Goal: Complete application form

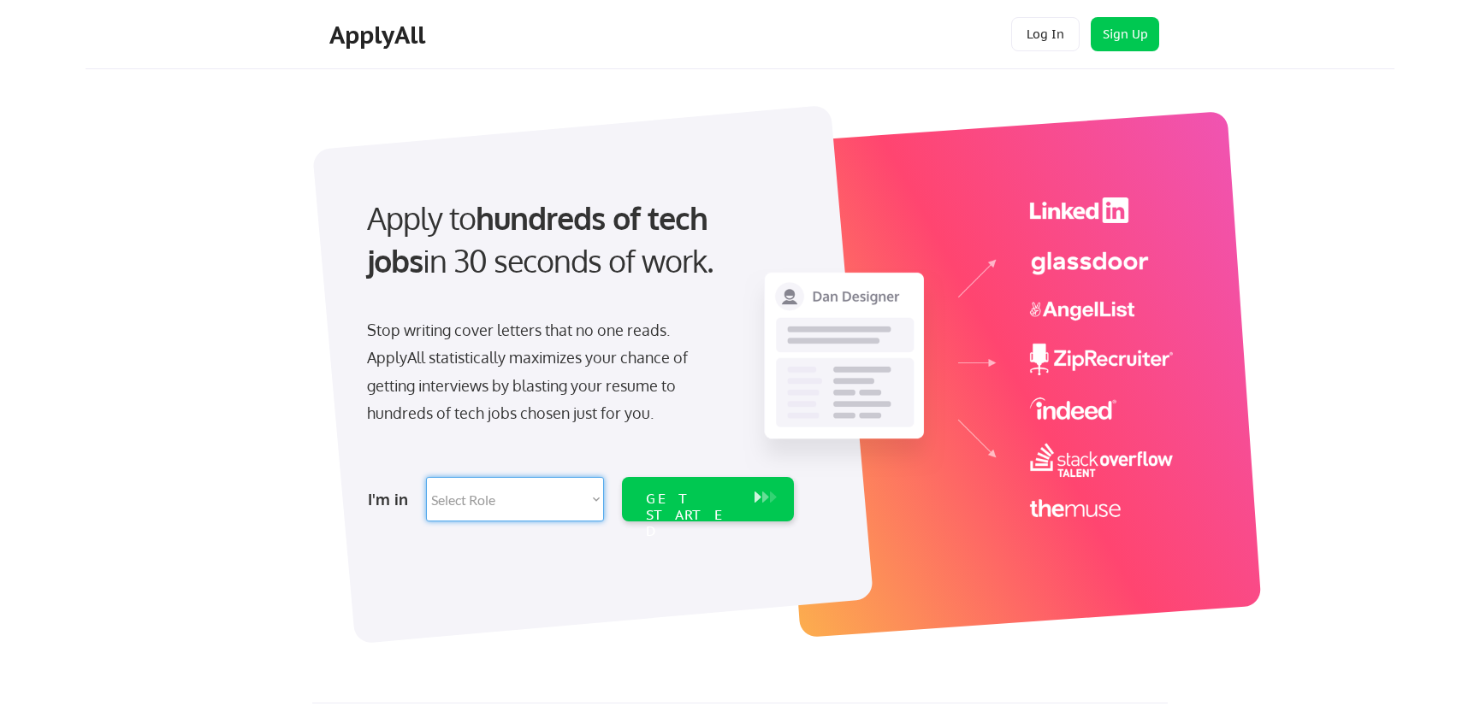
select select ""it_security""
click at [701, 504] on div "GET STARTED" at bounding box center [692, 516] width 92 height 50
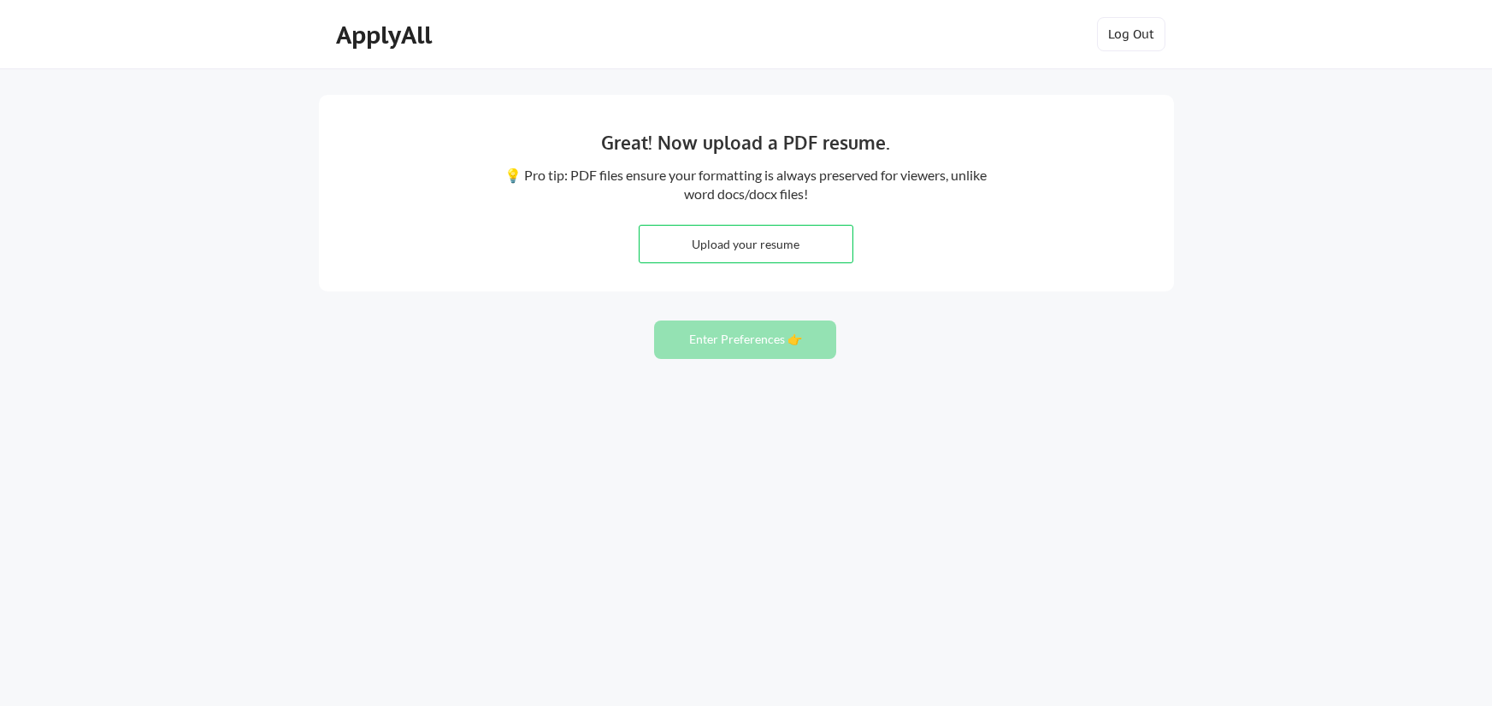
drag, startPoint x: 771, startPoint y: 240, endPoint x: 786, endPoint y: 234, distance: 16.5
click at [770, 239] on input "file" at bounding box center [746, 244] width 213 height 37
type input "C:\fakepath\Scott_Bergeron_Resume_2.docx"
click at [720, 334] on button "Enter Preferences 👉" at bounding box center [745, 340] width 182 height 38
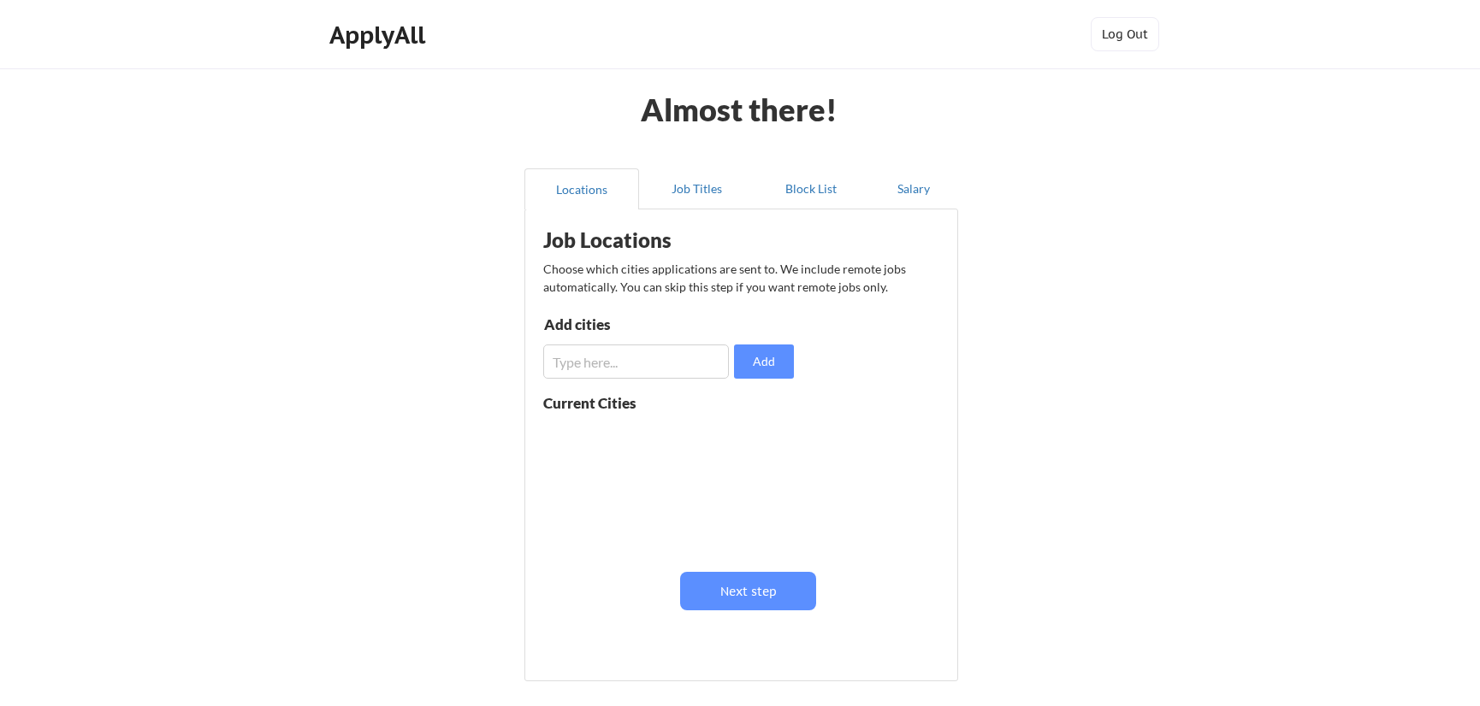
click at [633, 358] on input "input" at bounding box center [636, 362] width 186 height 34
type input "[GEOGRAPHIC_DATA], [GEOGRAPHIC_DATA]"
click at [776, 353] on button "Add" at bounding box center [764, 362] width 60 height 34
click at [692, 180] on button "Job Titles" at bounding box center [696, 188] width 115 height 41
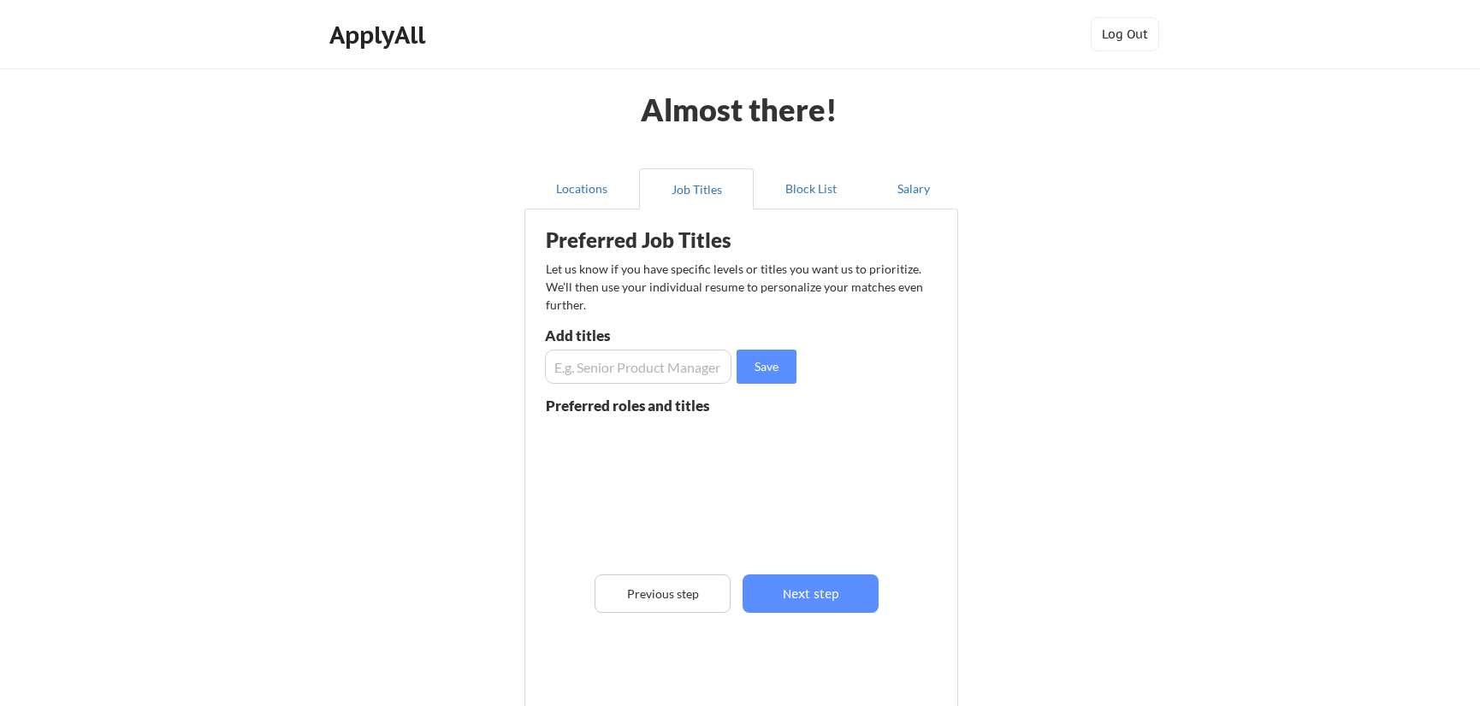
click at [639, 367] on input "input" at bounding box center [638, 367] width 186 height 34
type input "Senior Cyber Security Analyst"
click at [765, 361] on button "Save" at bounding box center [766, 367] width 60 height 34
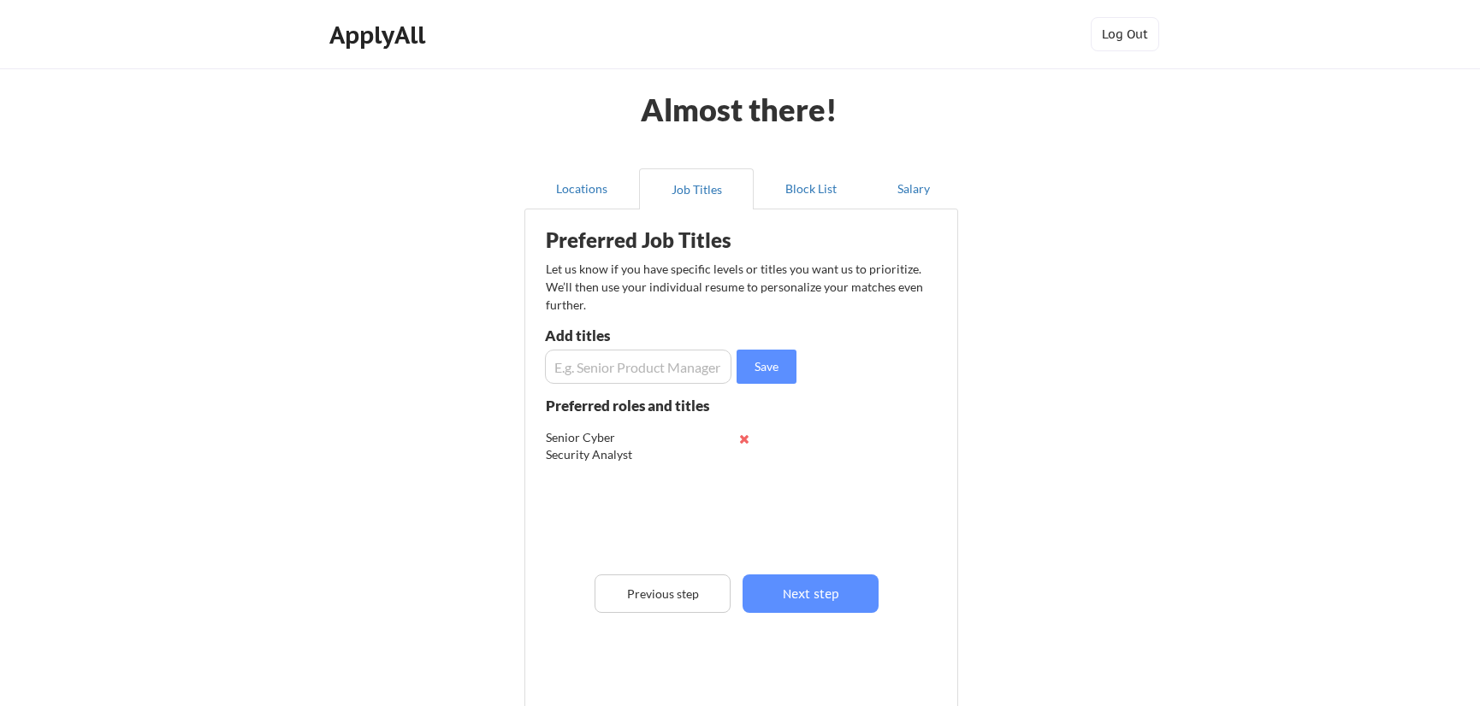
click at [630, 367] on input "input" at bounding box center [638, 367] width 186 height 34
type input "Senior Governance, Risk and Compliance (GRC)"
click at [765, 363] on button "Save" at bounding box center [766, 367] width 60 height 34
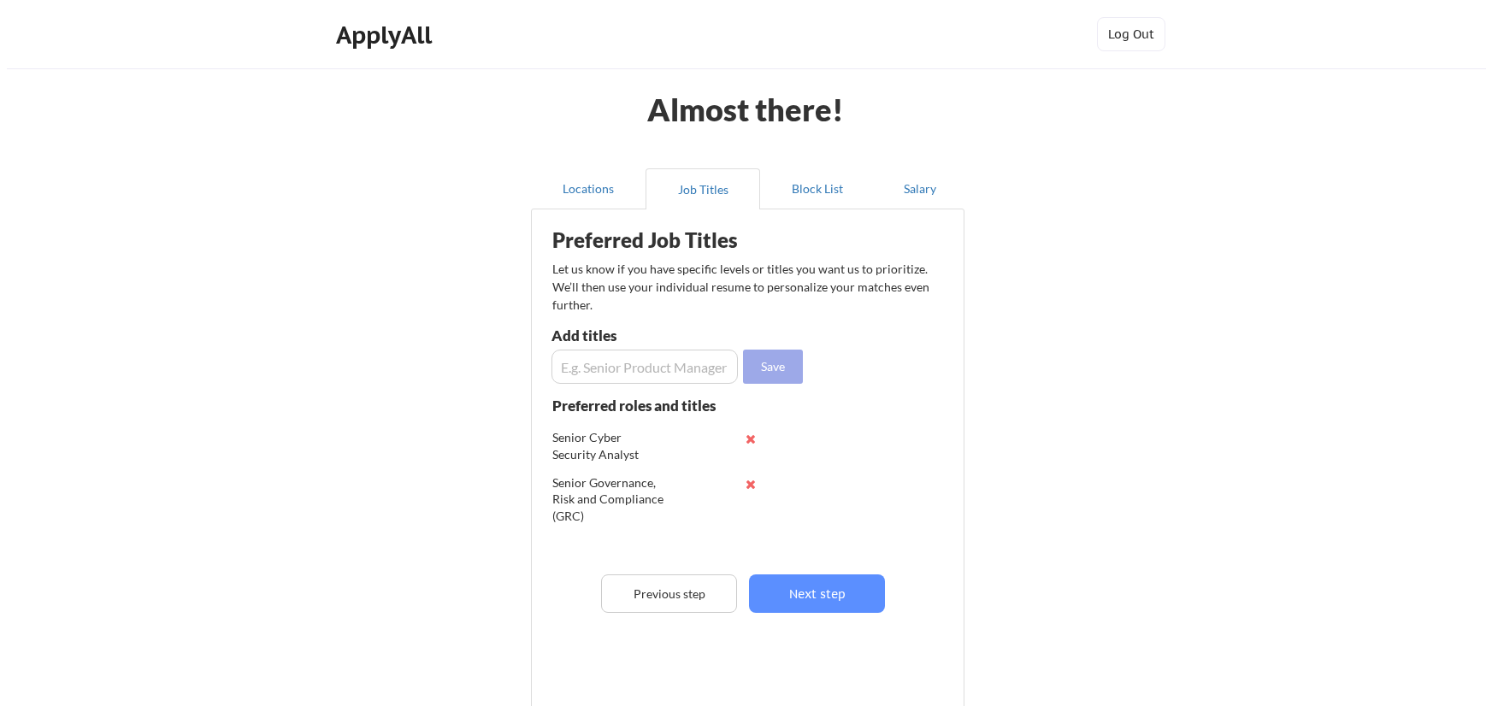
scroll to position [0, 0]
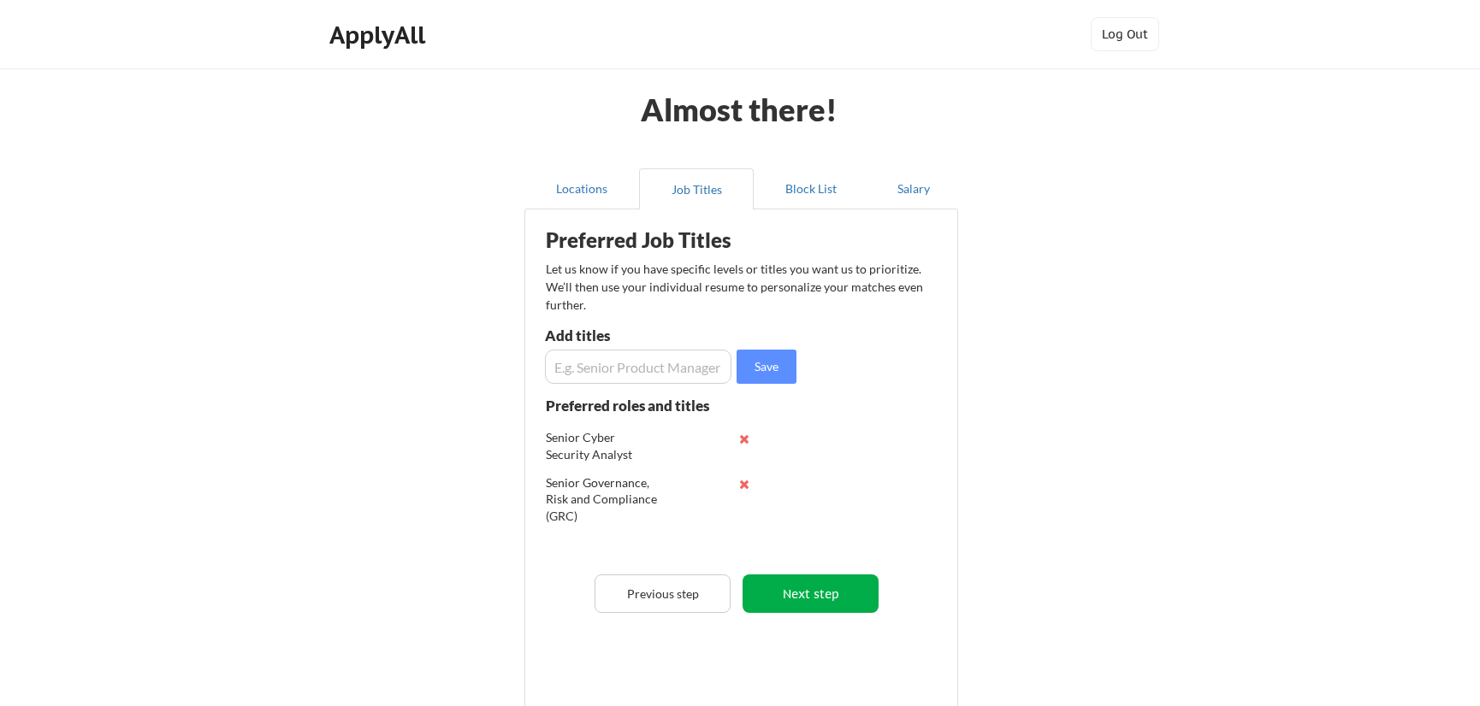
click at [821, 588] on button "Next step" at bounding box center [810, 594] width 136 height 38
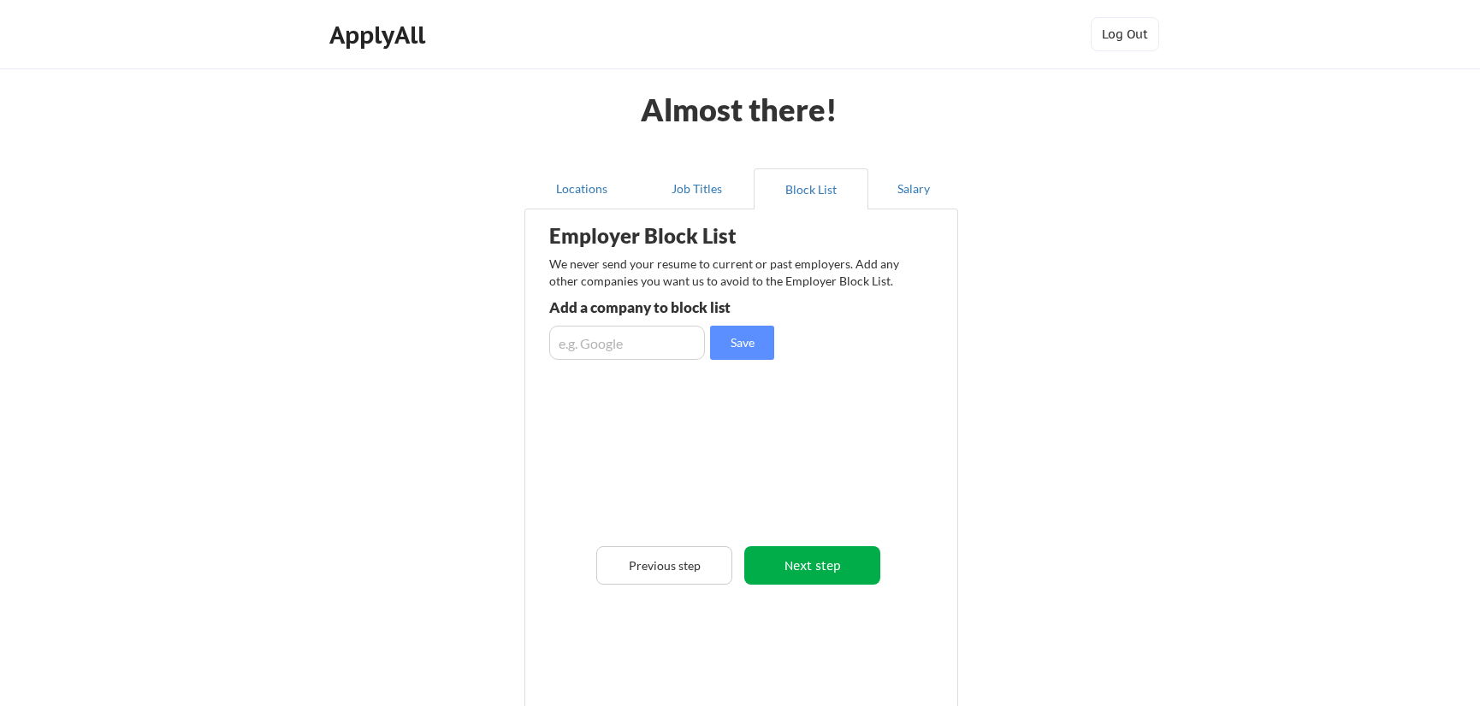
click at [829, 563] on button "Next step" at bounding box center [812, 565] width 136 height 38
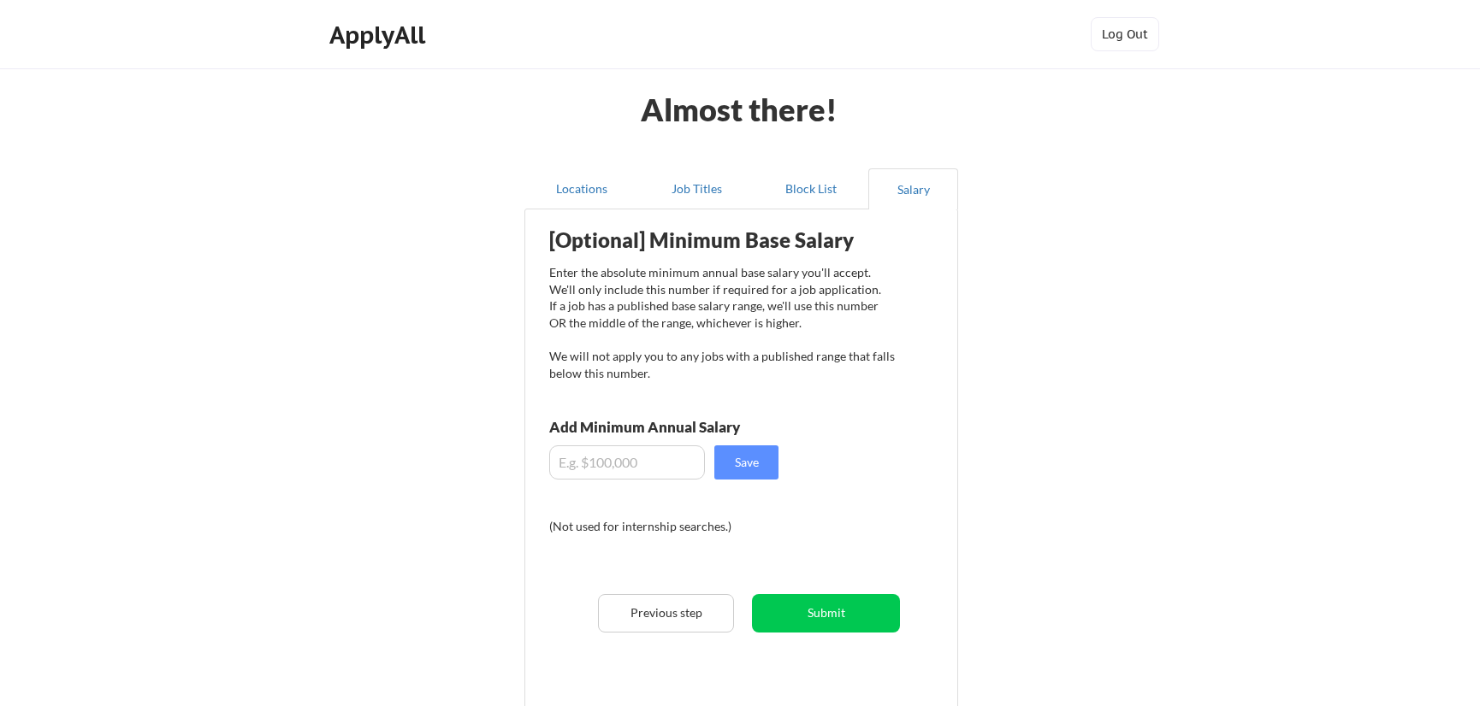
click at [648, 462] on input "input" at bounding box center [627, 463] width 156 height 34
type input "$175,000"
click at [748, 461] on button "Save" at bounding box center [746, 463] width 64 height 34
click at [848, 607] on button "Submit" at bounding box center [826, 613] width 148 height 38
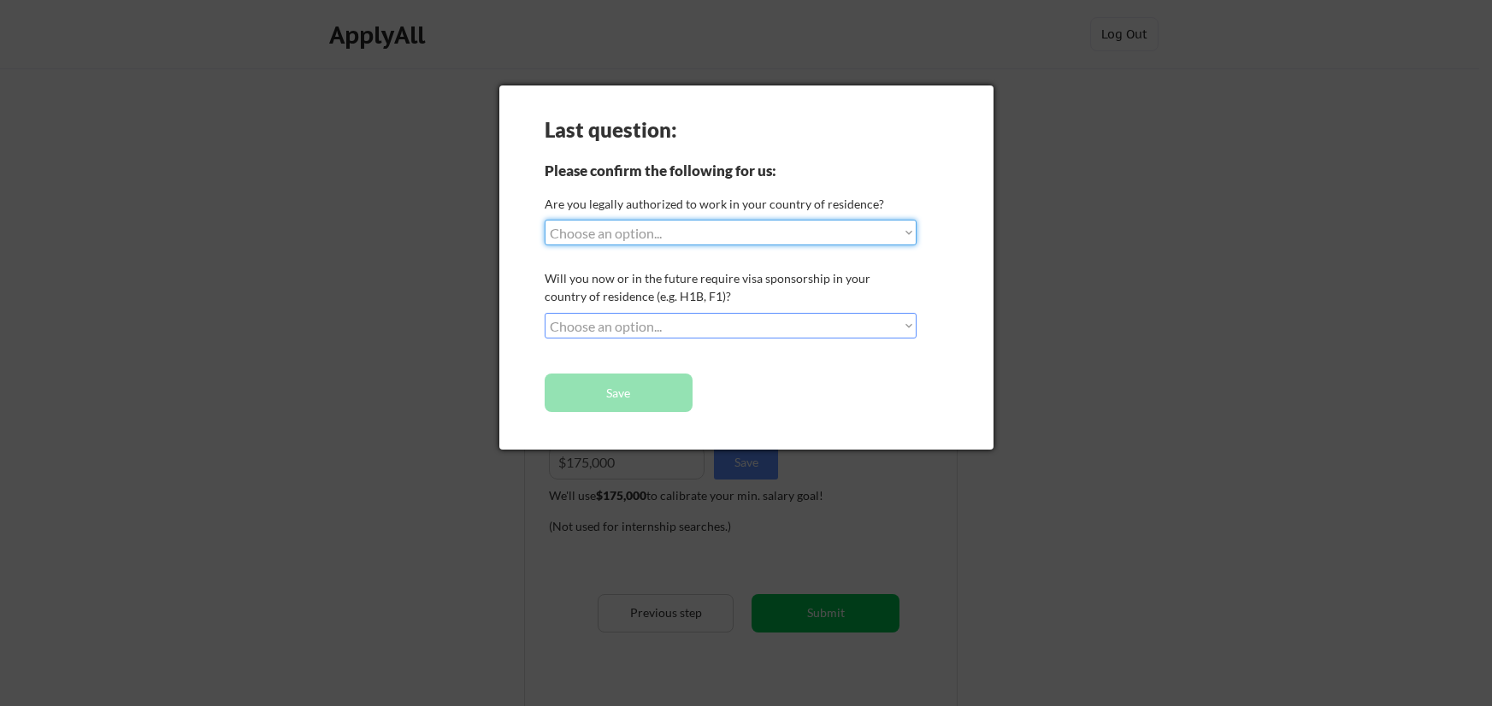
select select ""yes__i_am_a_us_citizen""
click at [799, 171] on div "Please confirm the following for us:" at bounding box center [683, 170] width 276 height 15
click at [775, 171] on div "Please confirm the following for us:" at bounding box center [683, 170] width 276 height 15
select select ""no__i_will_not_need_sponsorship""
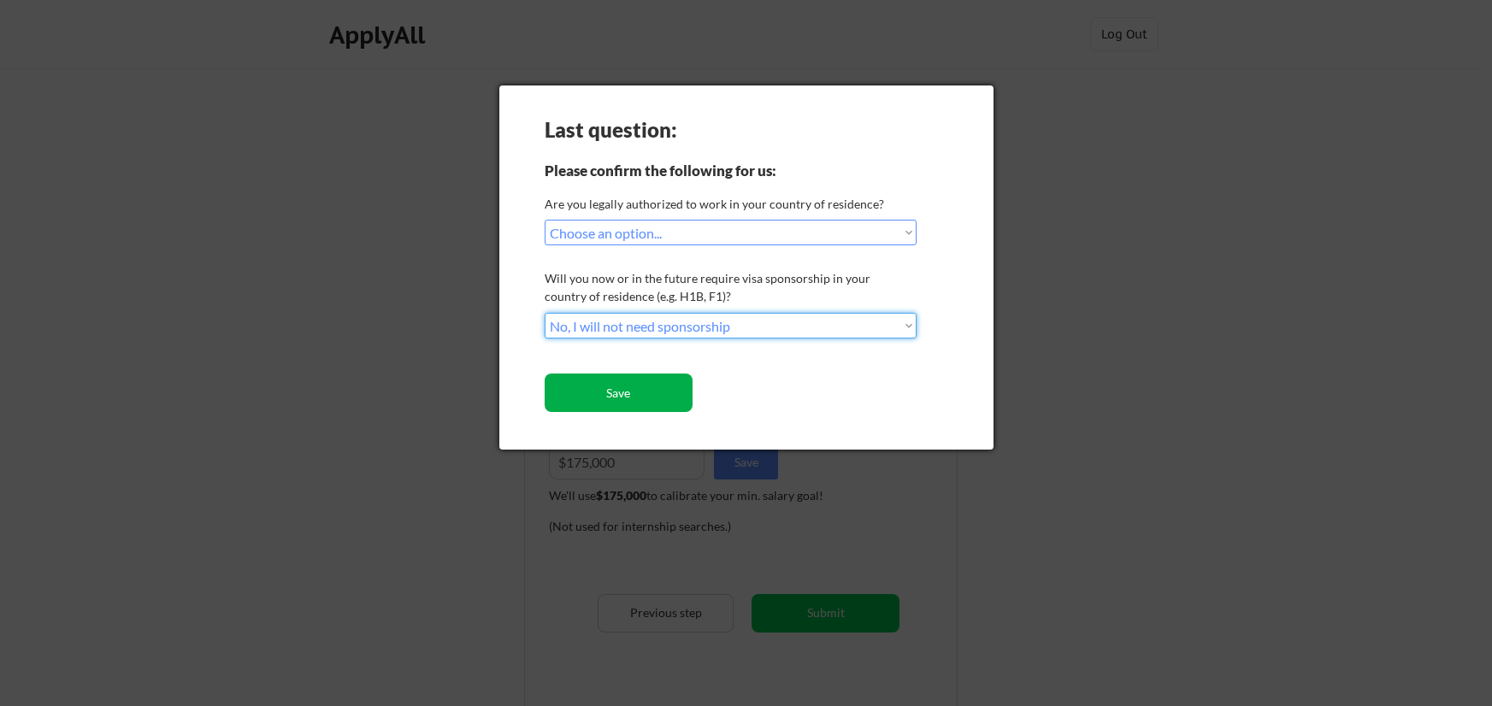
click at [626, 388] on button "Save" at bounding box center [619, 393] width 148 height 38
